Goal: Task Accomplishment & Management: Manage account settings

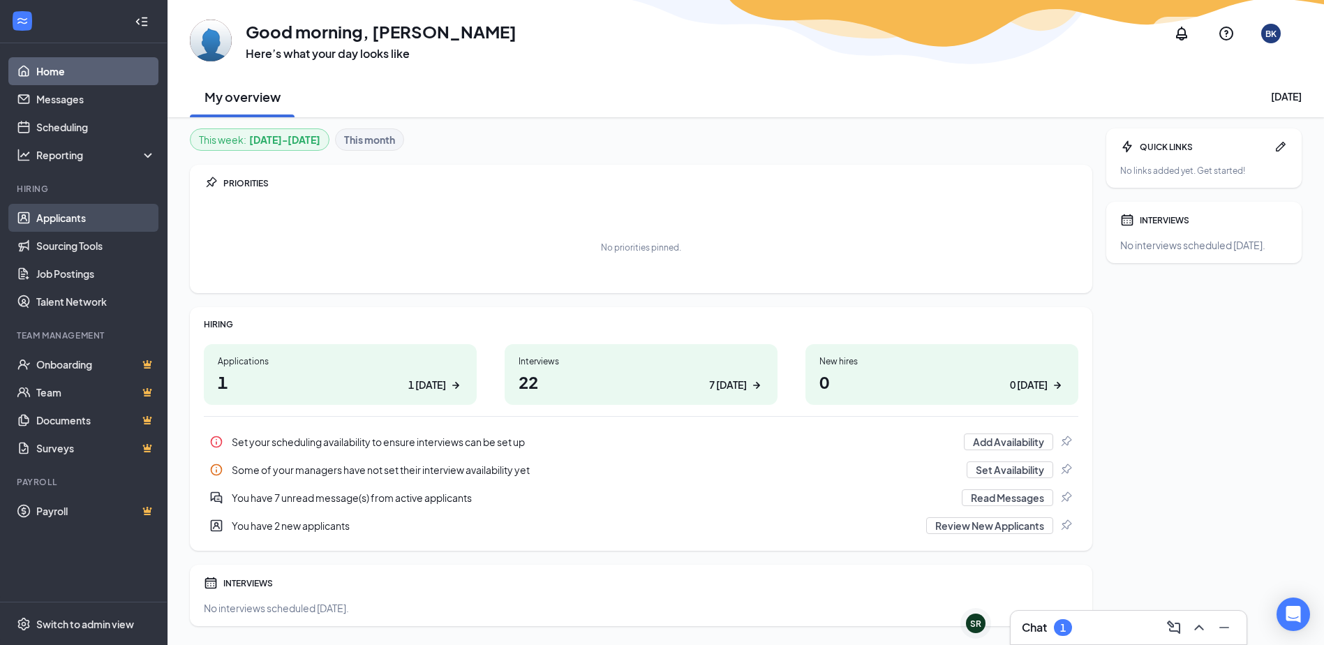
click at [66, 217] on link "Applicants" at bounding box center [95, 218] width 119 height 28
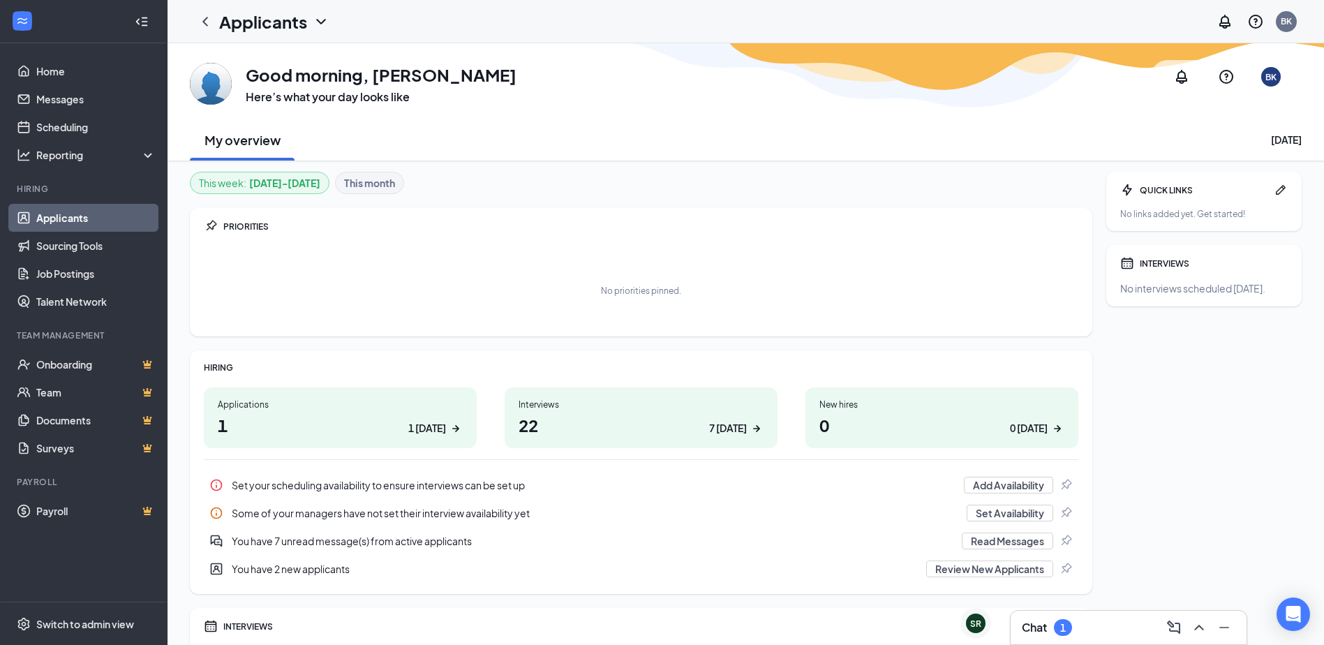
click at [54, 214] on link "Applicants" at bounding box center [95, 218] width 119 height 28
click at [1068, 629] on div "1" at bounding box center [1063, 627] width 18 height 17
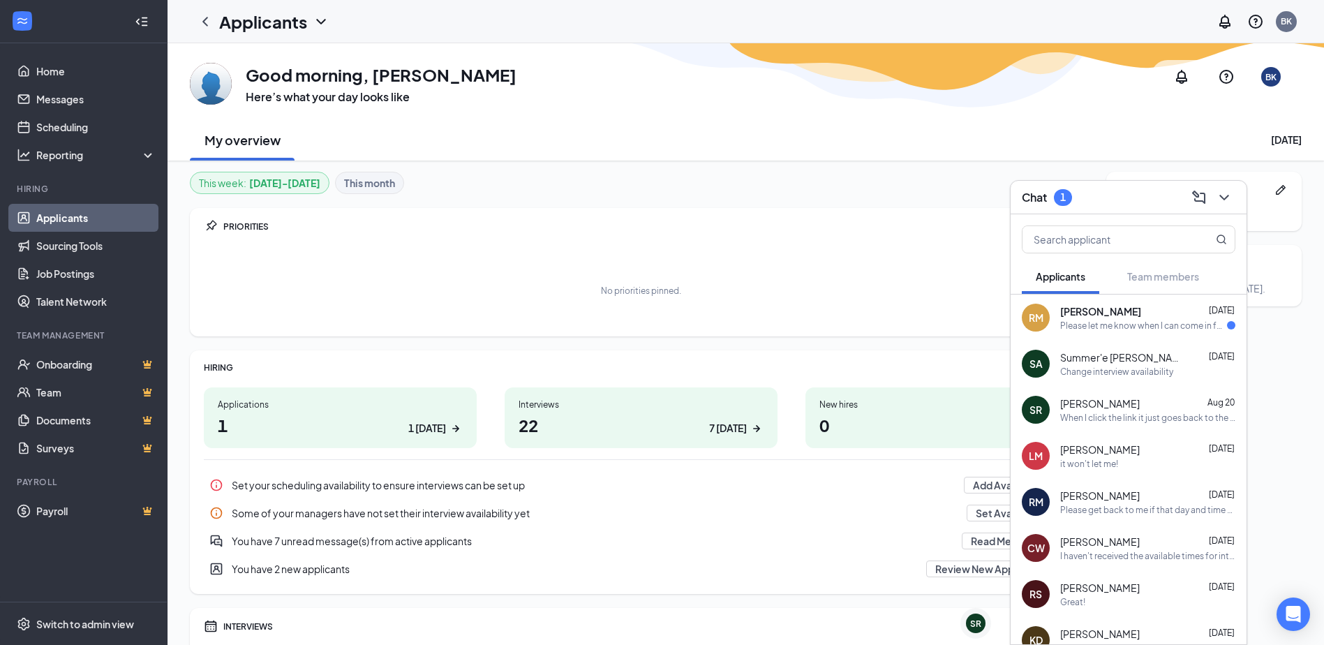
click at [1066, 451] on span "[PERSON_NAME]" at bounding box center [1100, 449] width 80 height 14
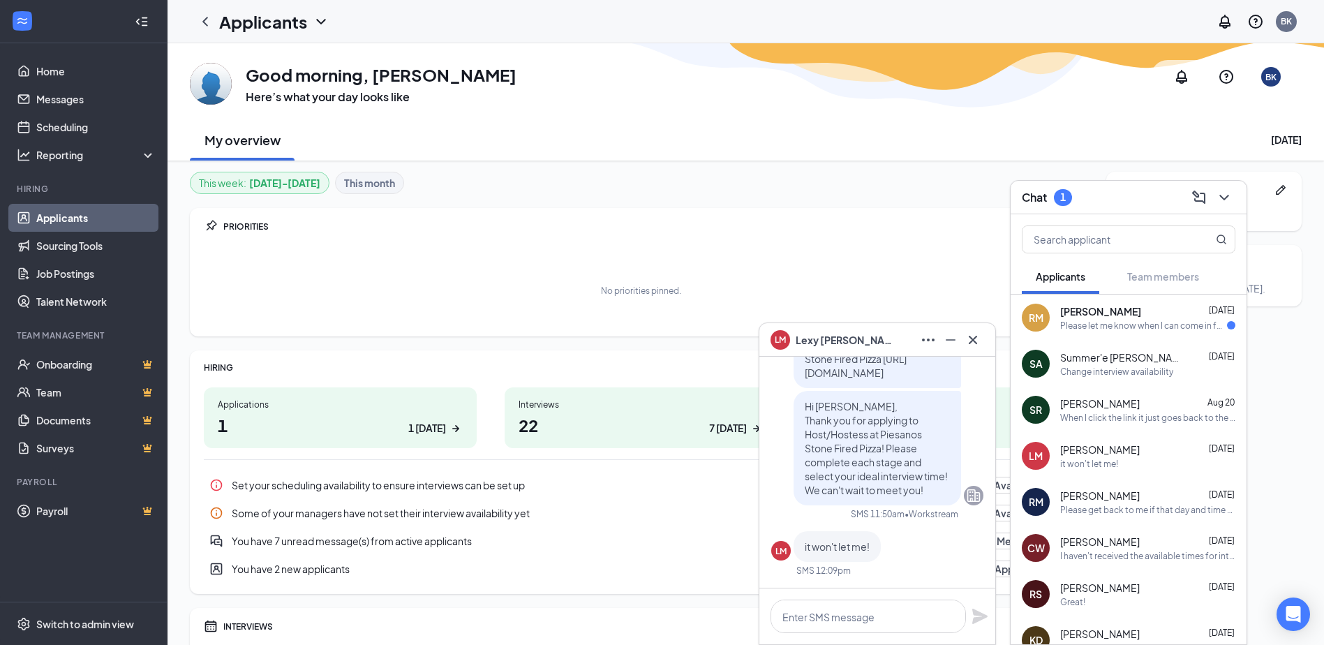
click at [816, 341] on span "[PERSON_NAME]" at bounding box center [845, 339] width 98 height 15
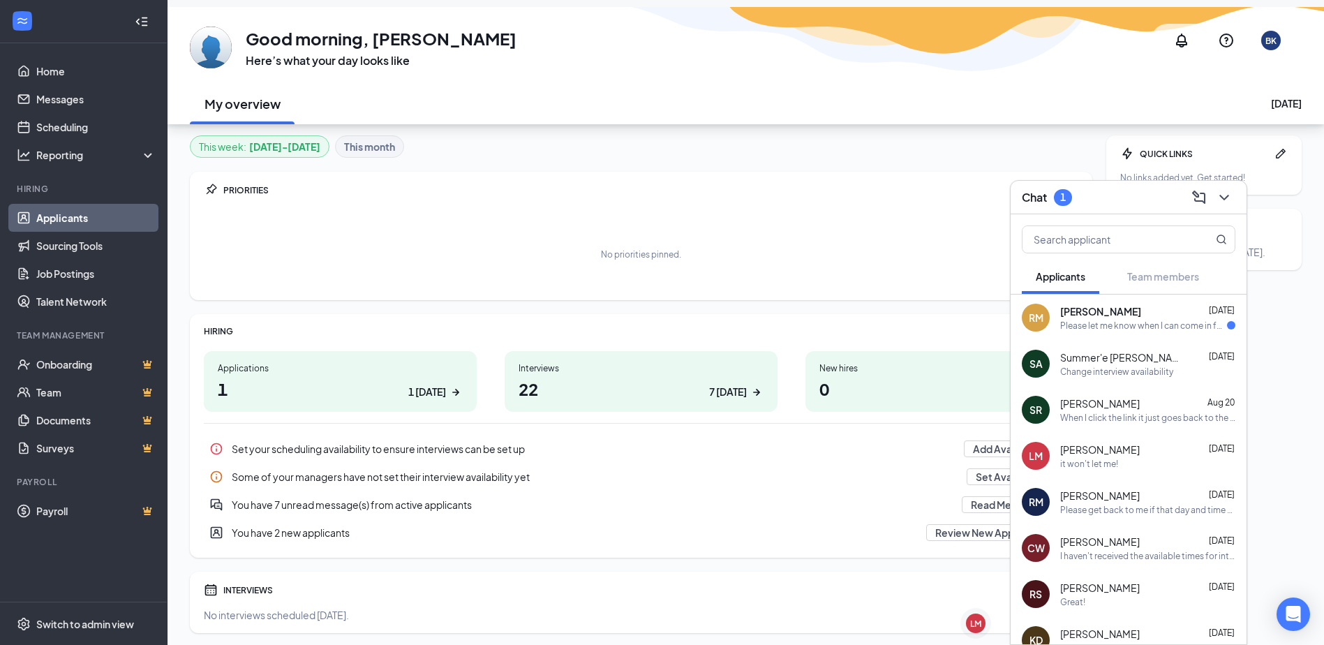
scroll to position [70, 0]
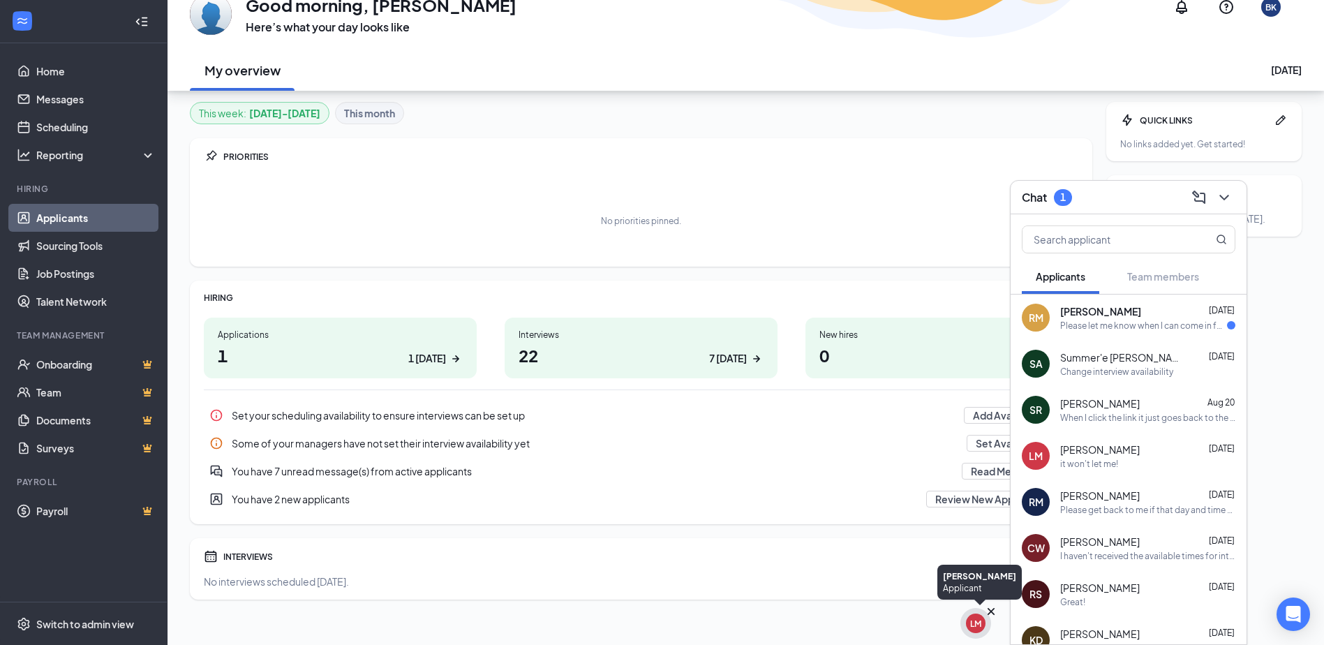
click at [976, 623] on div "LM" at bounding box center [975, 624] width 11 height 12
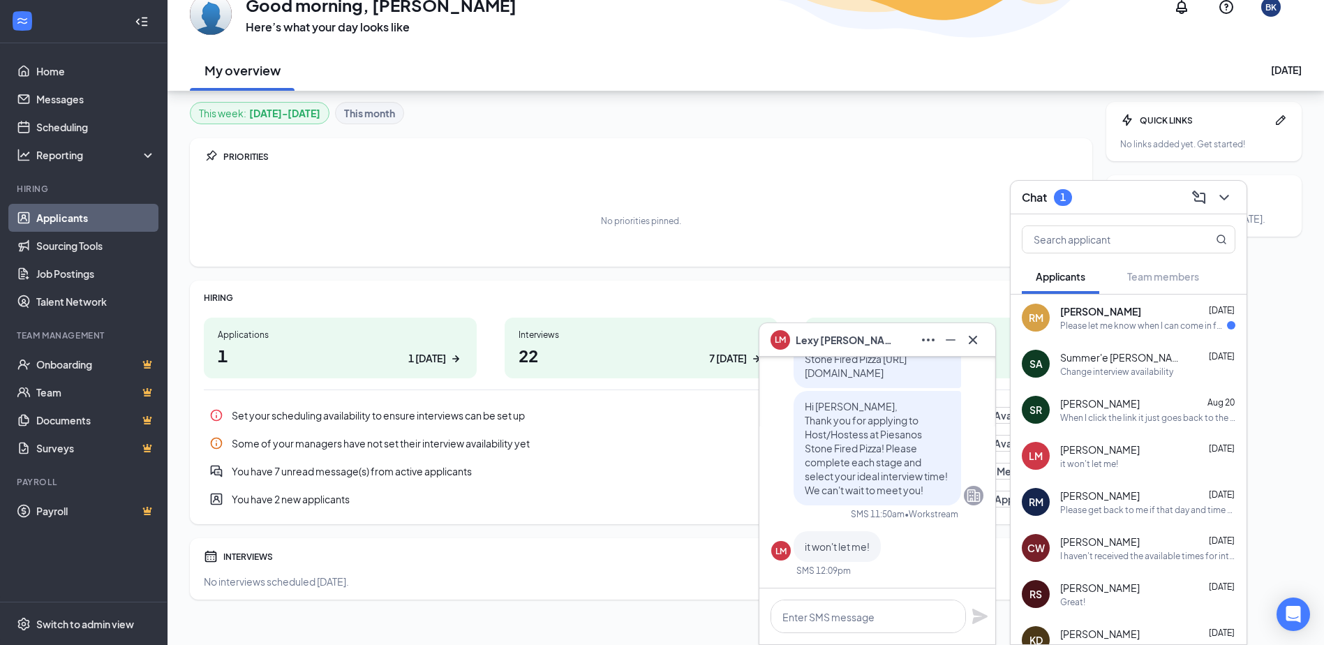
click at [812, 336] on span "[PERSON_NAME]" at bounding box center [845, 339] width 98 height 15
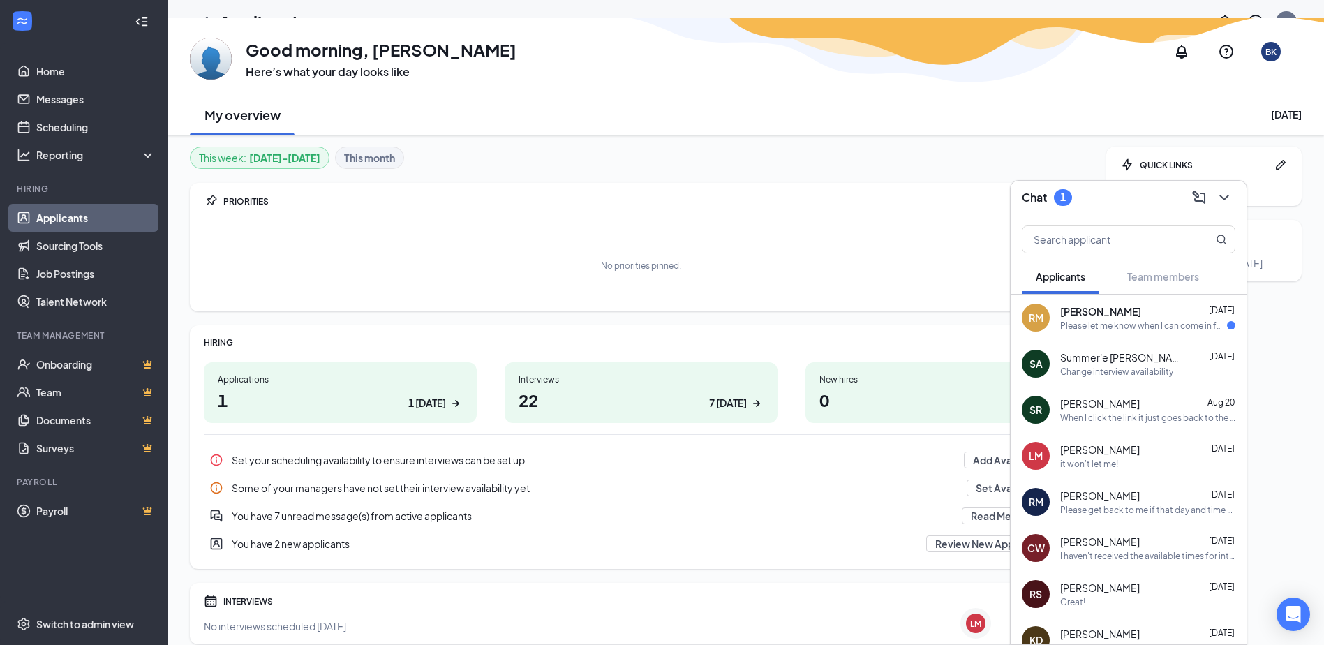
scroll to position [0, 0]
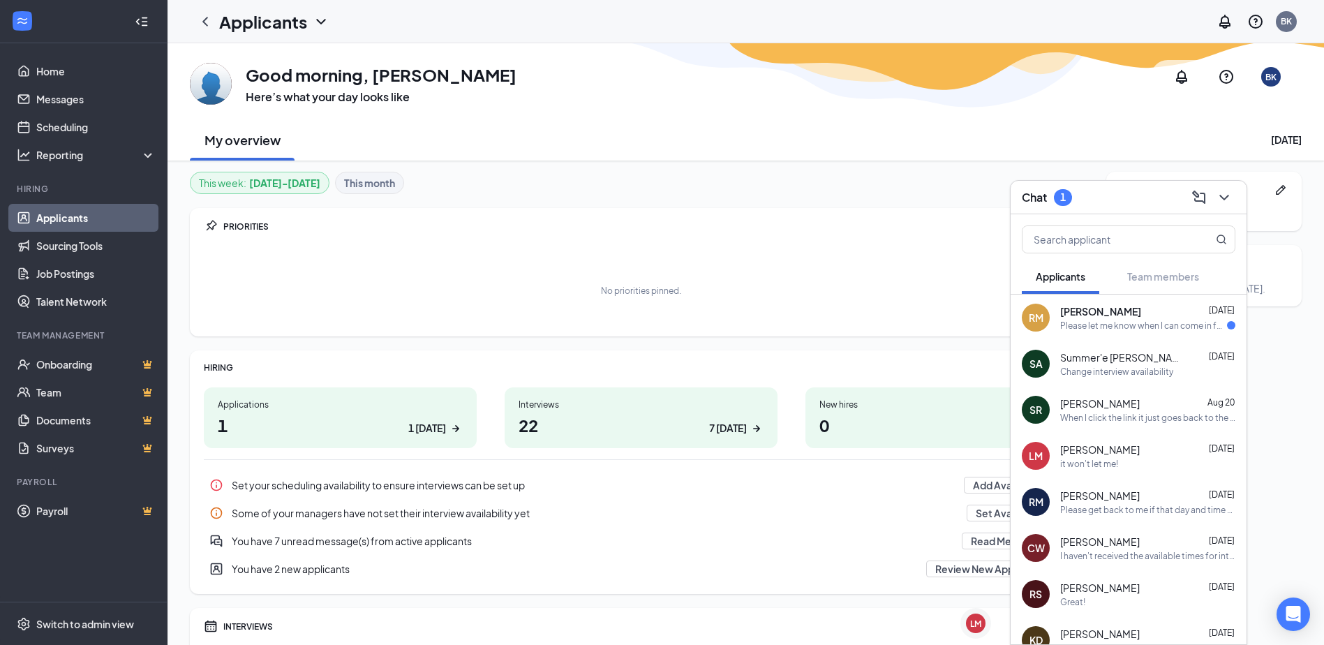
click at [68, 216] on link "Applicants" at bounding box center [95, 218] width 119 height 28
click at [70, 215] on link "Applicants" at bounding box center [95, 218] width 119 height 28
click at [49, 96] on link "Messages" at bounding box center [95, 99] width 119 height 28
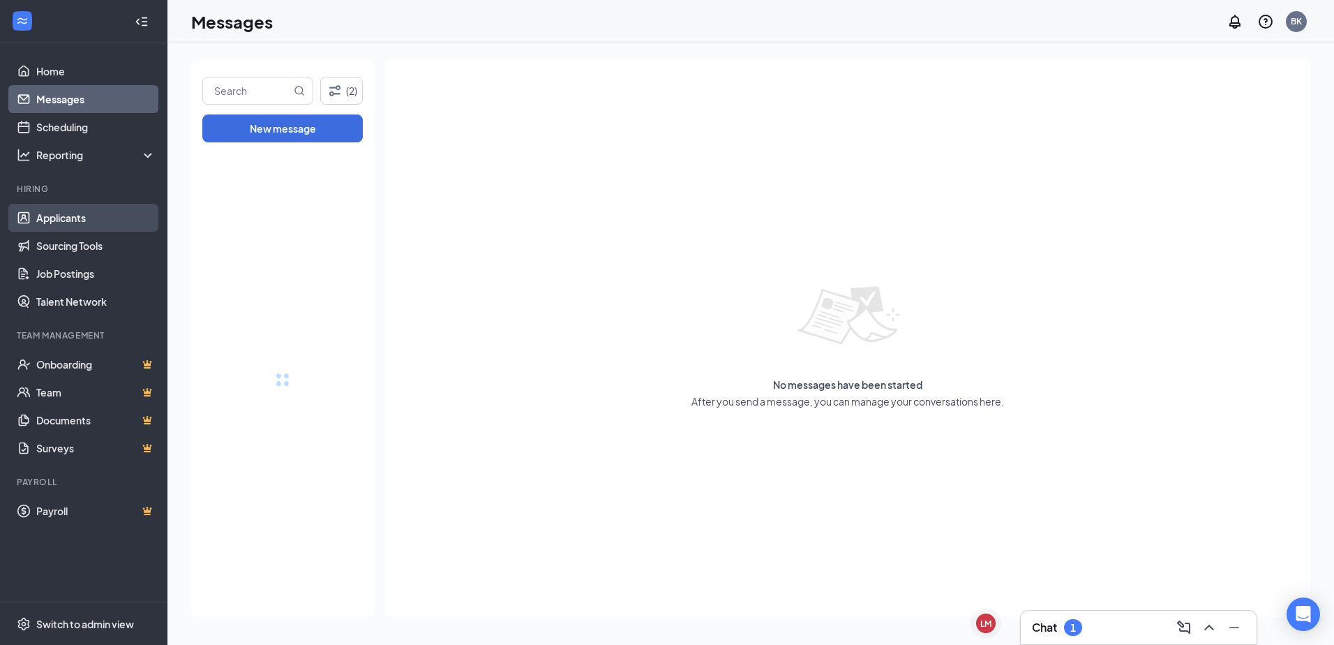
click at [60, 223] on link "Applicants" at bounding box center [95, 218] width 119 height 28
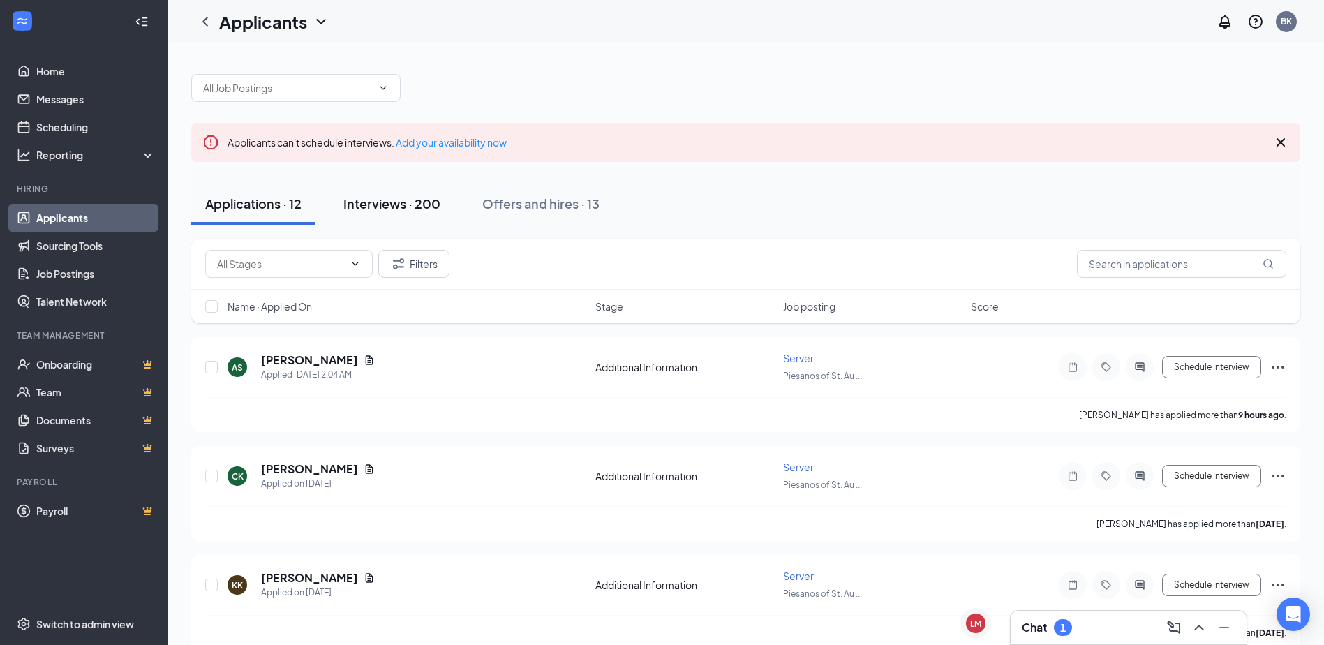
click at [366, 202] on div "Interviews · 200" at bounding box center [391, 203] width 97 height 17
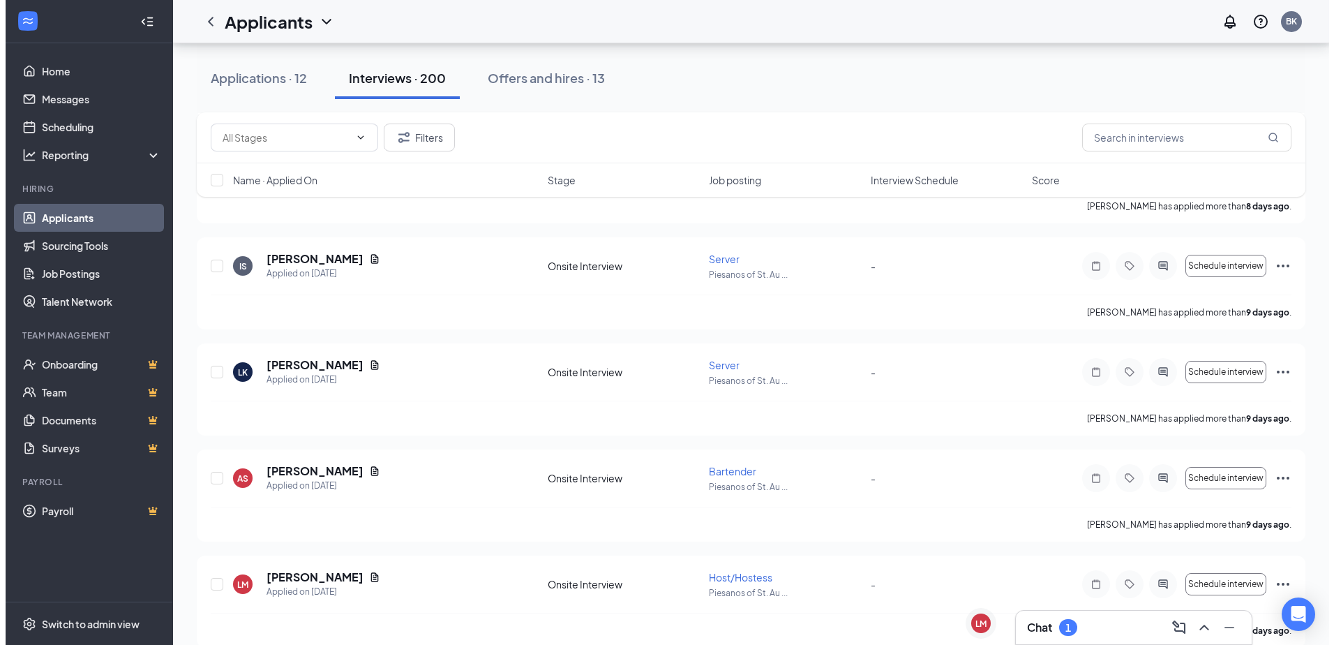
scroll to position [7327, 0]
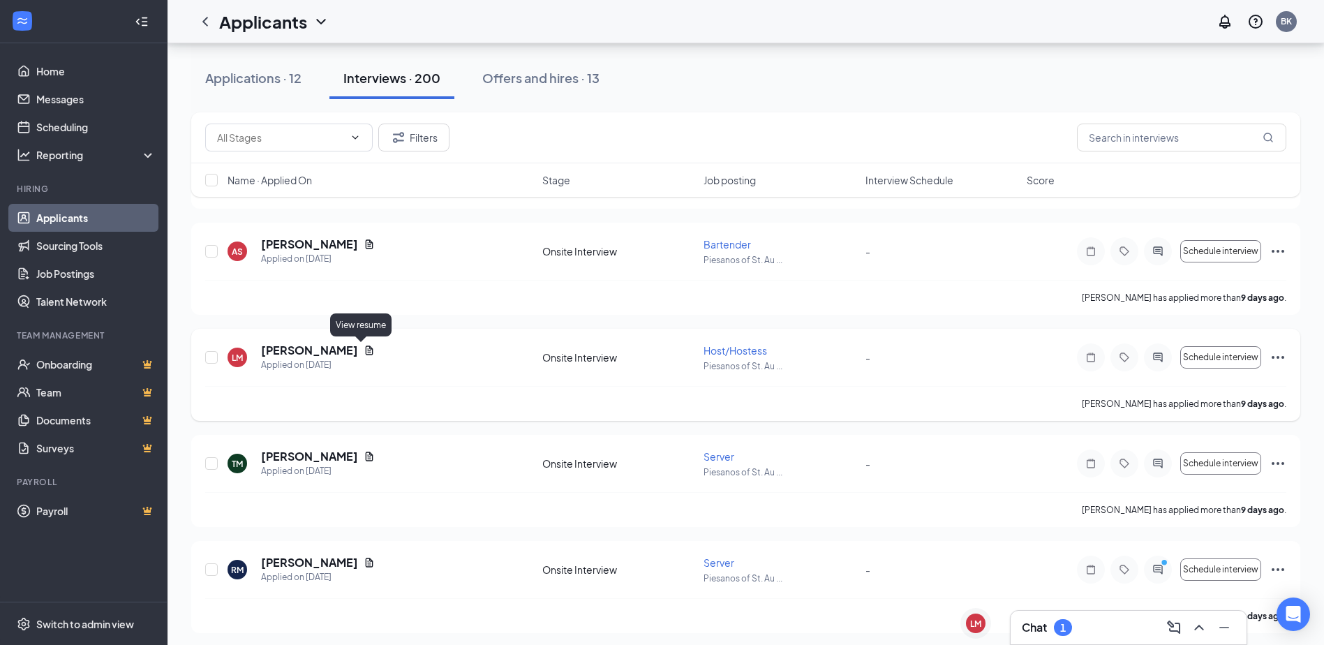
drag, startPoint x: 359, startPoint y: 351, endPoint x: 371, endPoint y: 356, distance: 12.8
click at [366, 351] on icon "Document" at bounding box center [370, 349] width 8 height 9
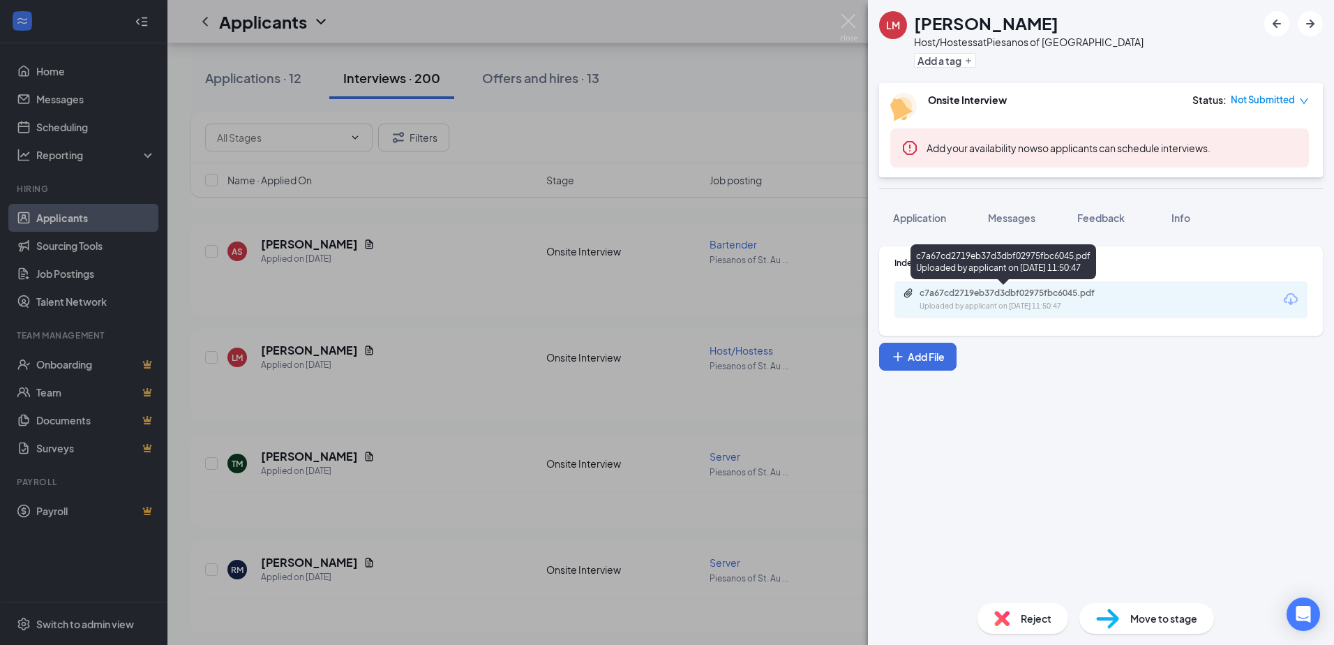
click at [966, 291] on div "c7a67cd2719eb37d3dbf02975fbc6045.pdf" at bounding box center [1017, 293] width 195 height 11
click at [851, 19] on img at bounding box center [848, 27] width 17 height 27
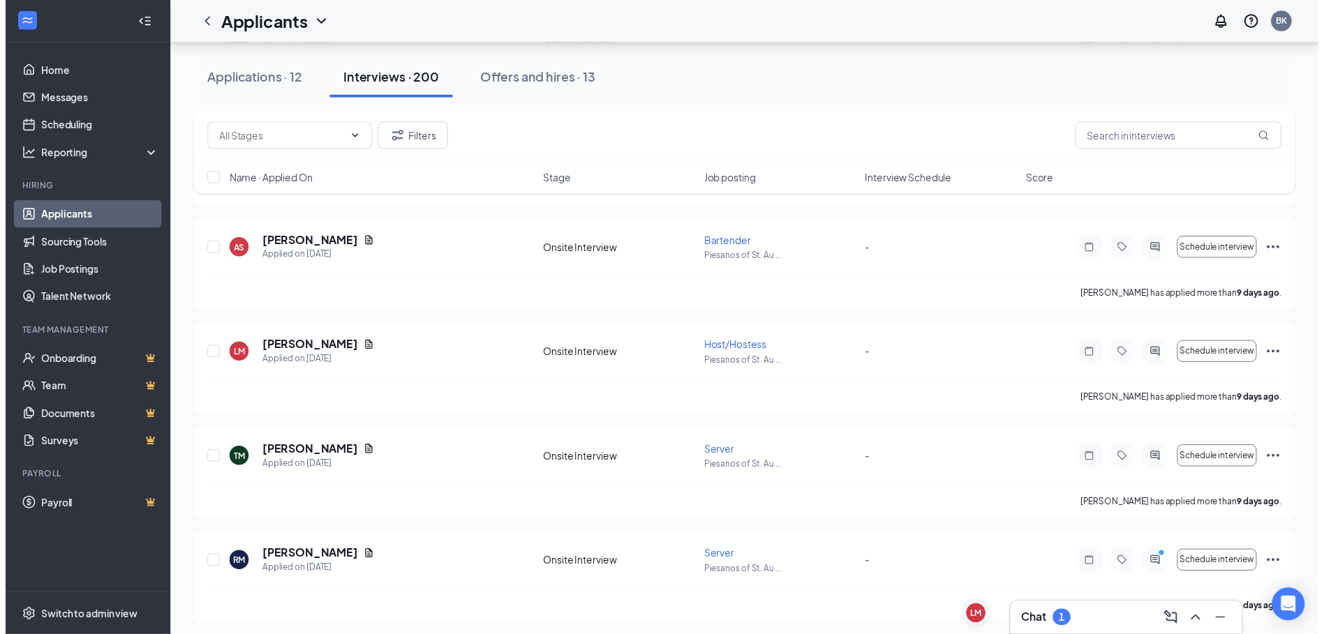
scroll to position [7606, 0]
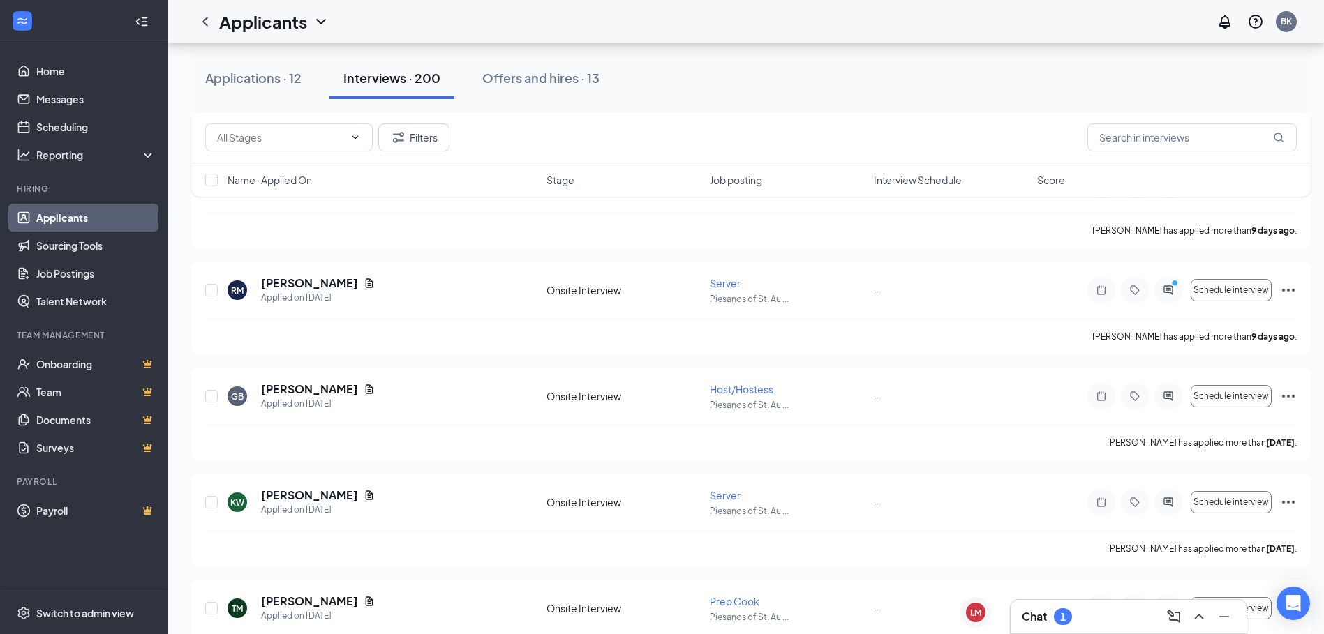
click at [1091, 611] on div "Chat 1" at bounding box center [1129, 617] width 214 height 22
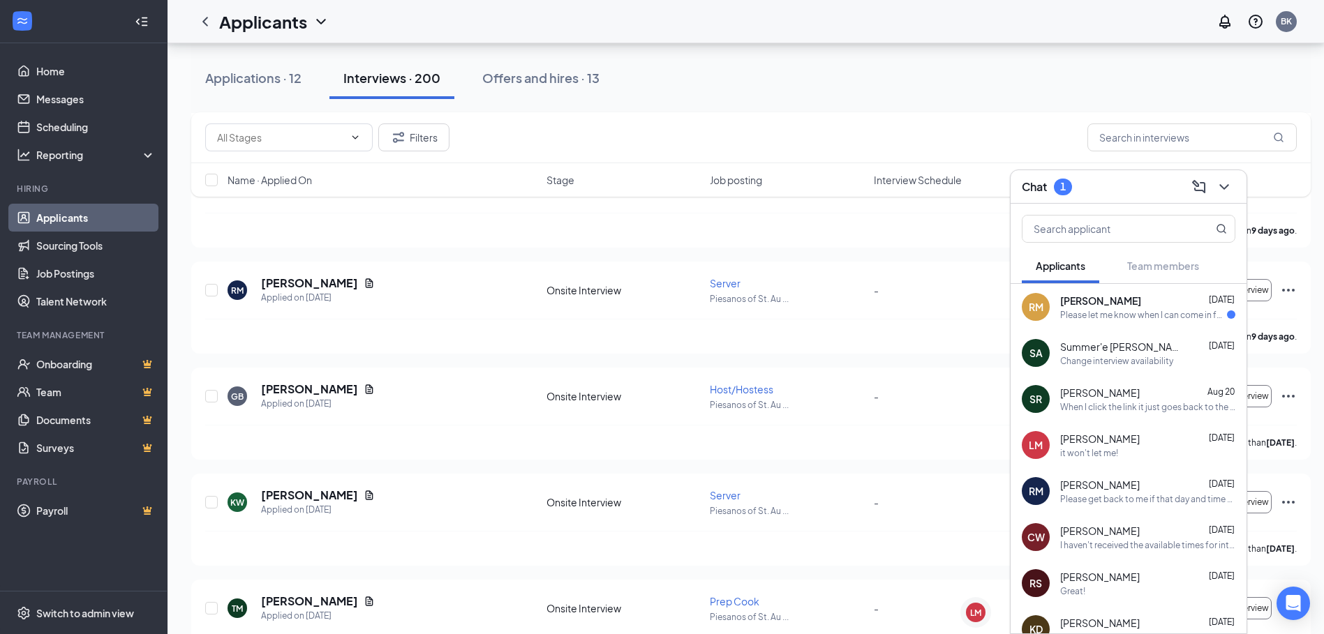
click at [1108, 308] on div "[PERSON_NAME] [DATE] Please let me know when I can come in for an interview." at bounding box center [1147, 307] width 175 height 27
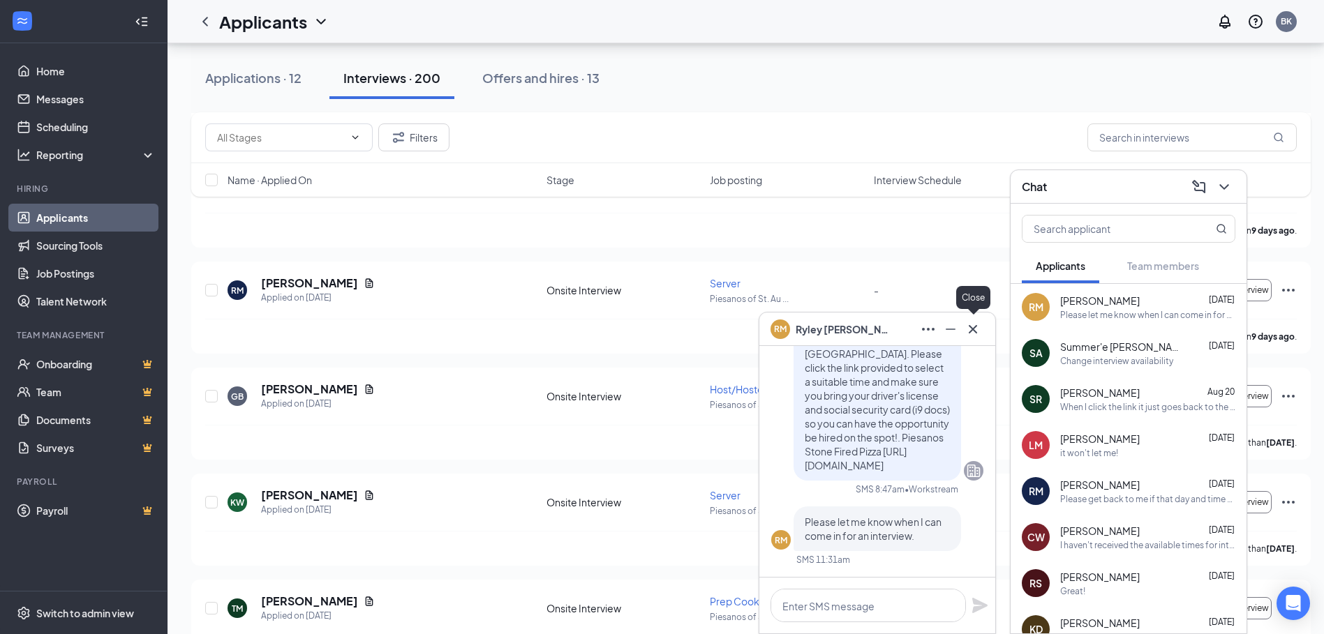
click at [972, 329] on icon "Cross" at bounding box center [973, 328] width 8 height 8
